Goal: Find specific page/section: Find specific page/section

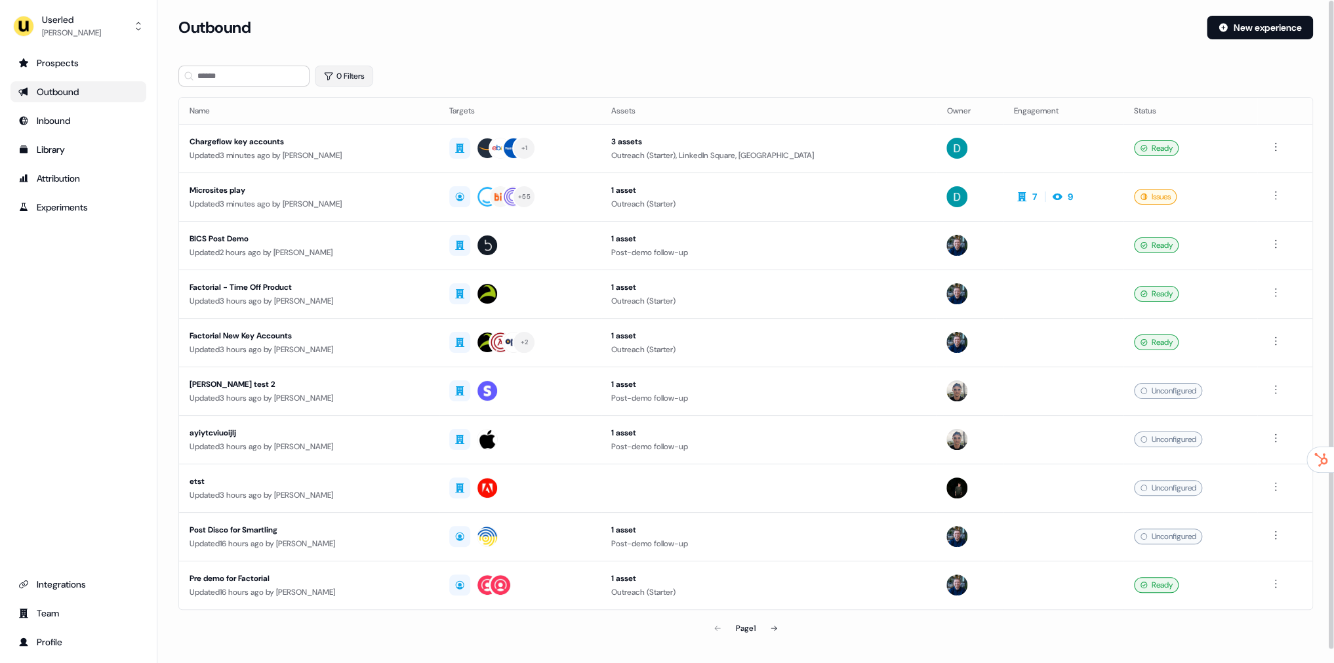
click at [360, 66] on button "0 Filters" at bounding box center [344, 76] width 58 height 21
click at [377, 127] on html "For the best experience switch devices to a bigger screen. Go to [DOMAIN_NAME] …" at bounding box center [667, 331] width 1334 height 663
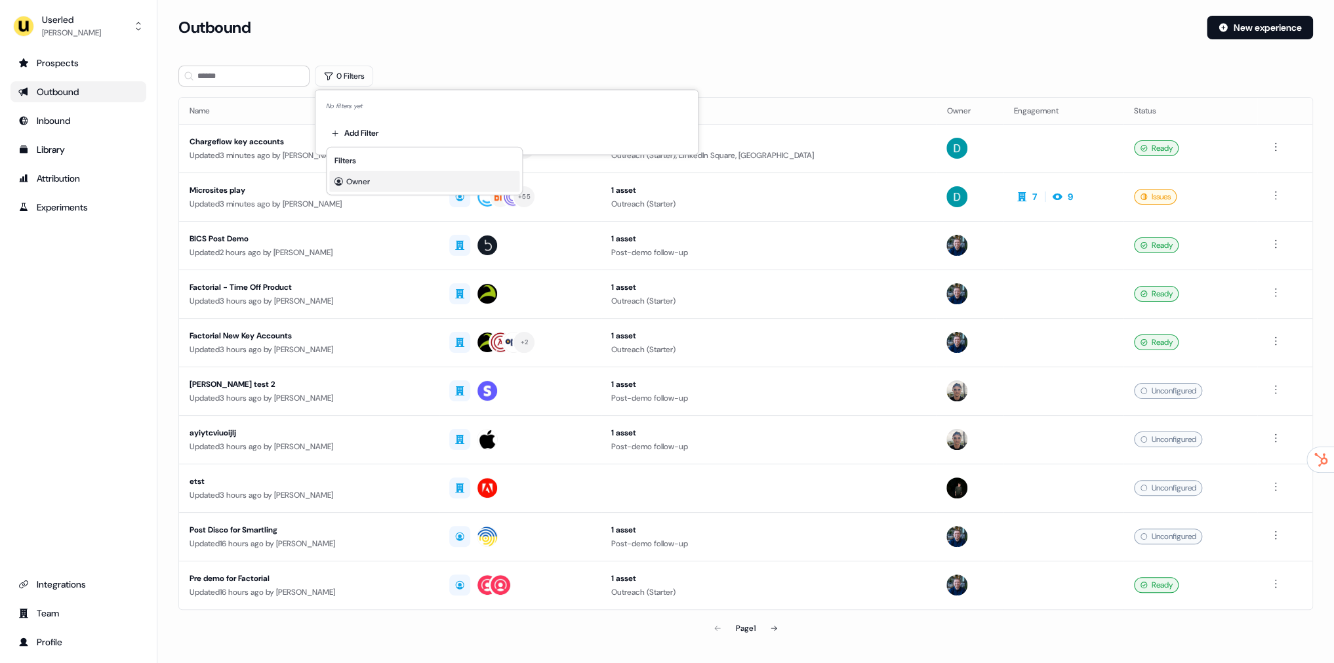
click at [365, 182] on span "Owner" at bounding box center [358, 181] width 24 height 10
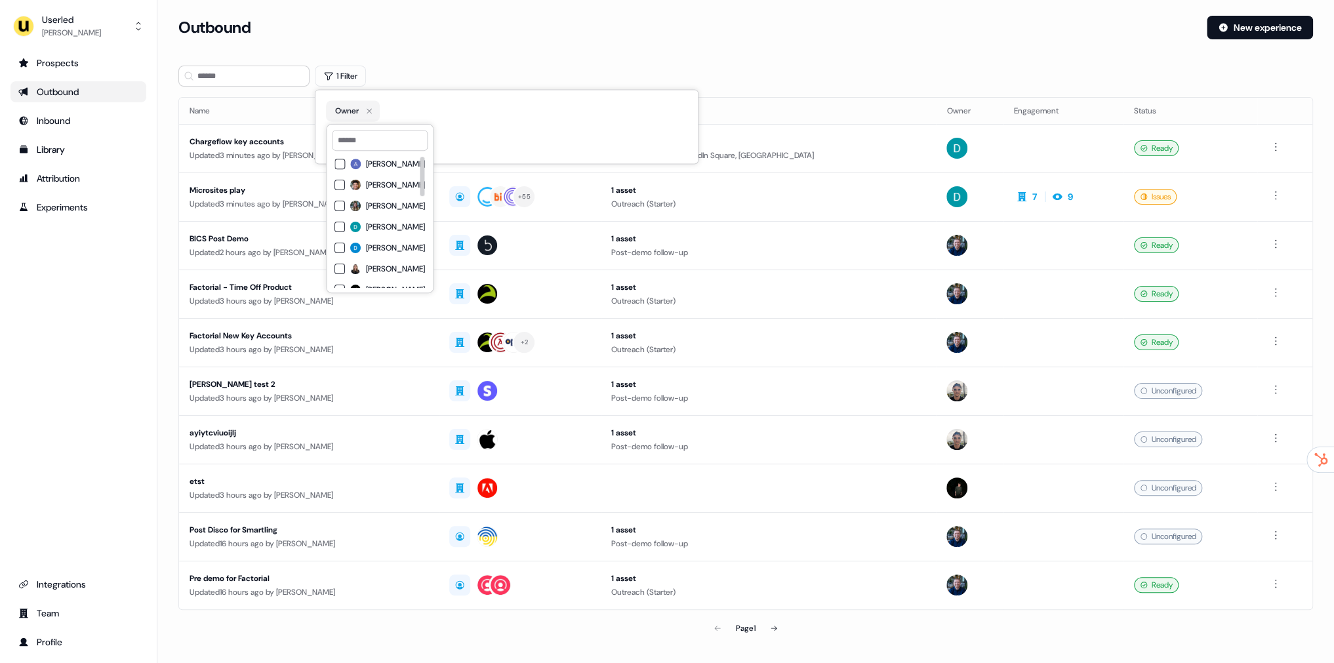
click at [383, 208] on span "[PERSON_NAME]" at bounding box center [395, 206] width 59 height 10
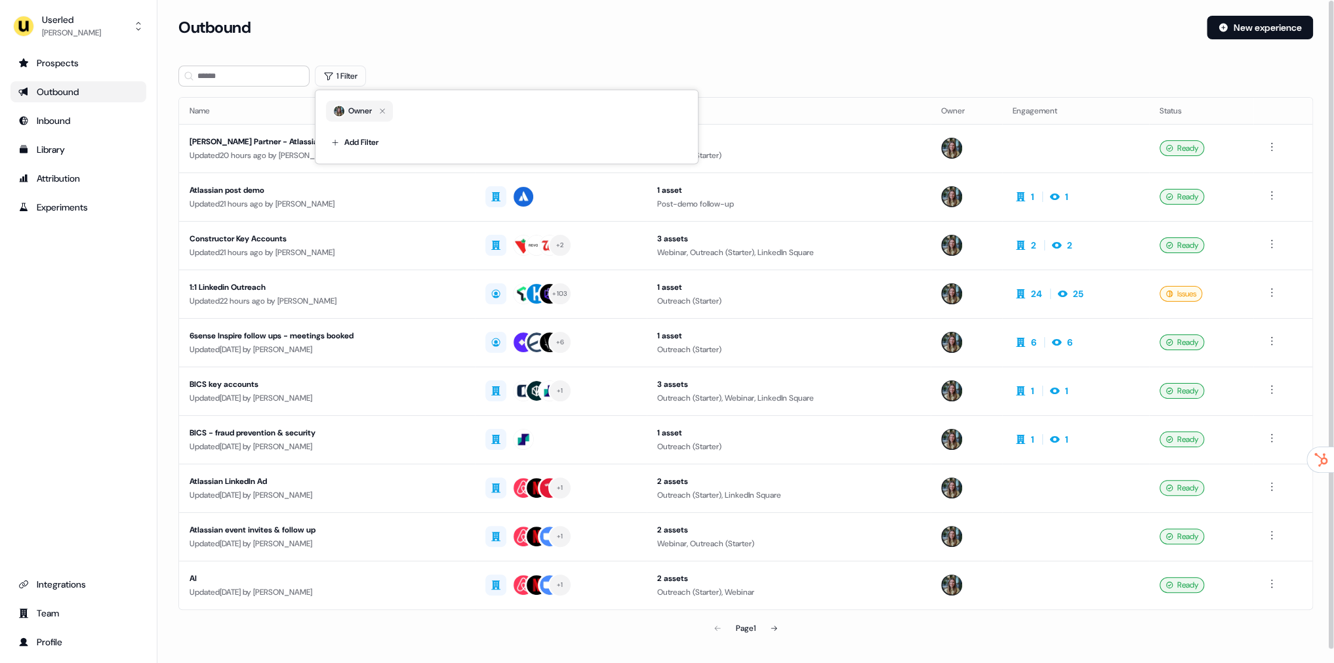
click at [497, 35] on div "Outbound" at bounding box center [687, 28] width 1018 height 24
click at [410, 150] on div "Updated 20 hours ago by [PERSON_NAME]" at bounding box center [327, 155] width 275 height 13
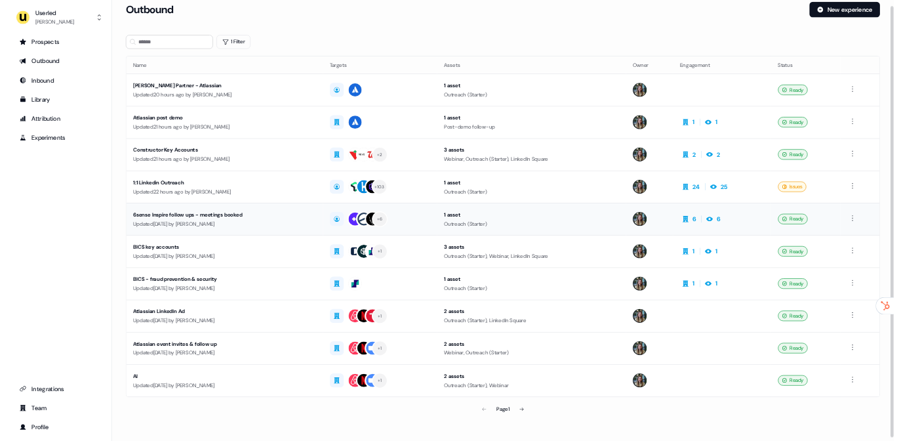
scroll to position [13, 0]
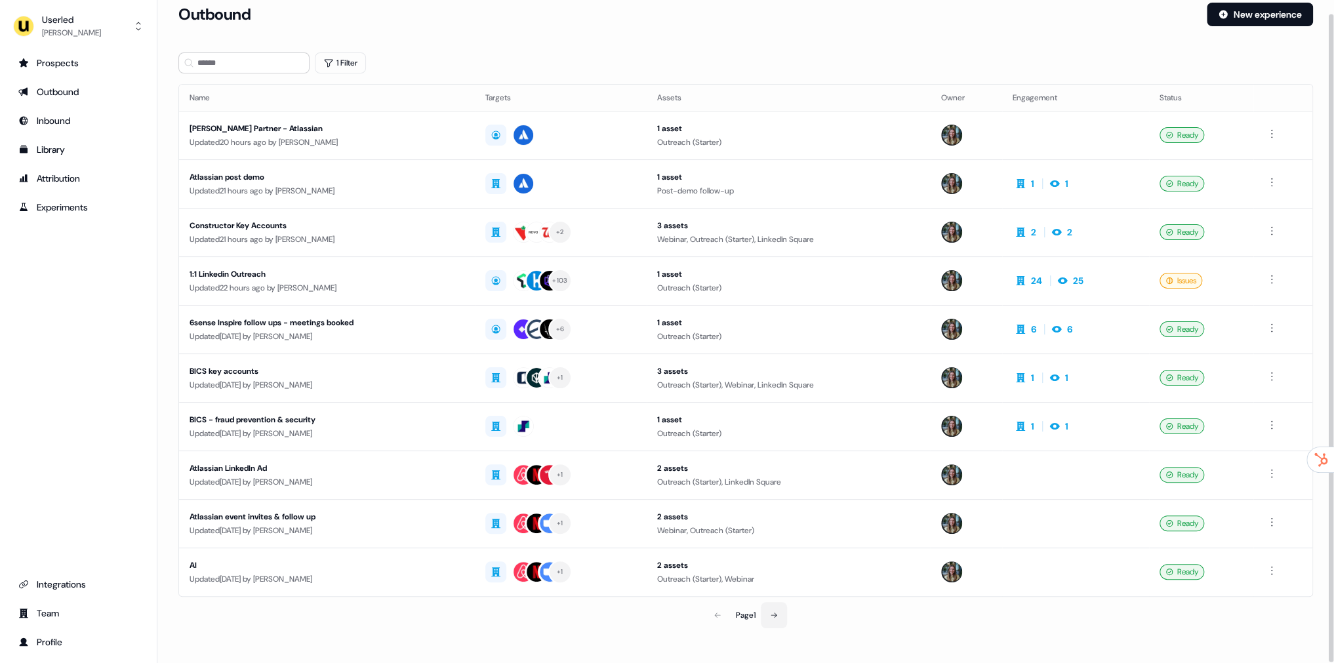
click at [777, 613] on icon at bounding box center [775, 615] width 6 height 5
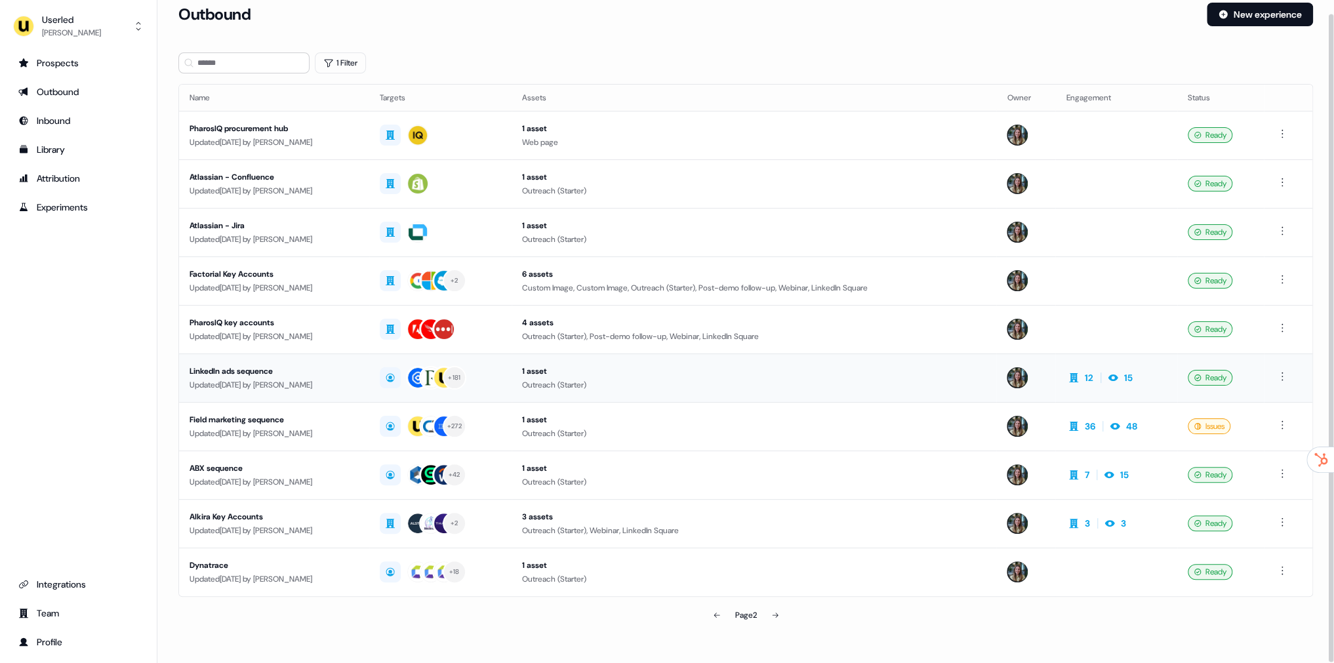
click at [265, 385] on div "Updated [DATE] by [PERSON_NAME]" at bounding box center [274, 385] width 169 height 13
